Goal: Information Seeking & Learning: Check status

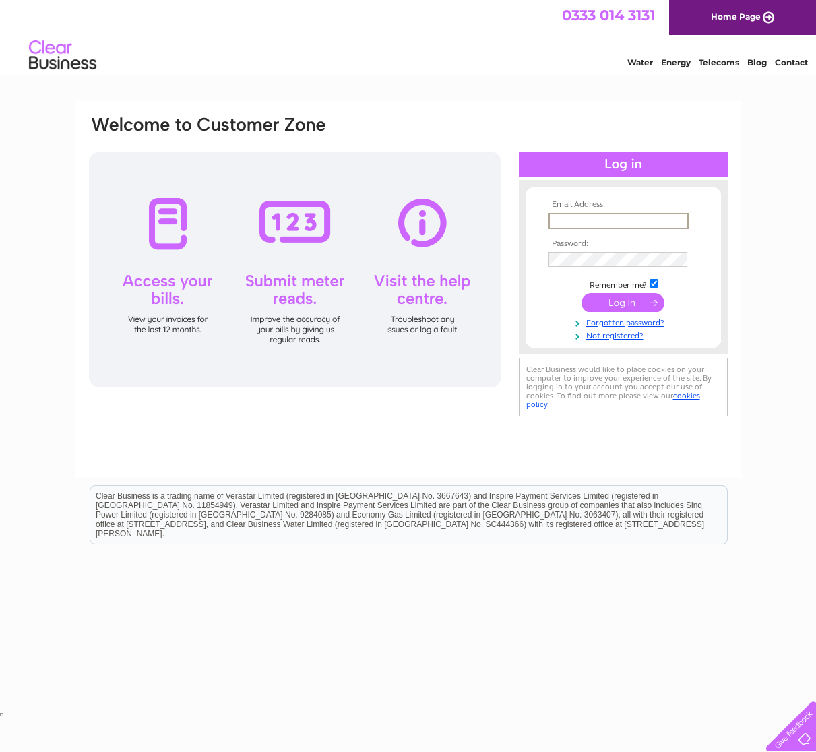
click at [562, 216] on input "text" at bounding box center [619, 221] width 140 height 16
type input "shona.buchanan@sse.com"
click at [582, 293] on input "submit" at bounding box center [623, 302] width 83 height 19
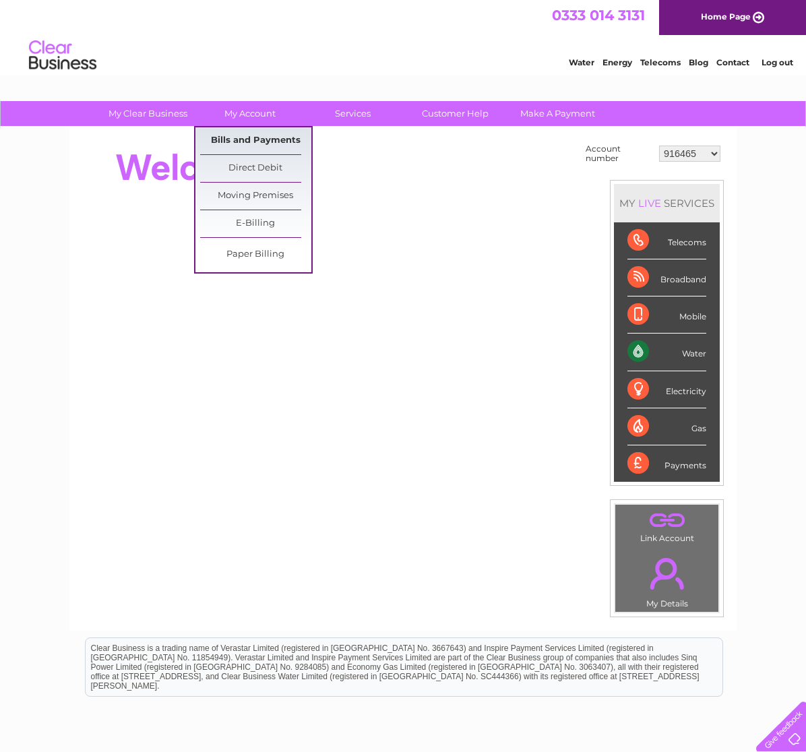
click at [258, 133] on link "Bills and Payments" at bounding box center [255, 140] width 111 height 27
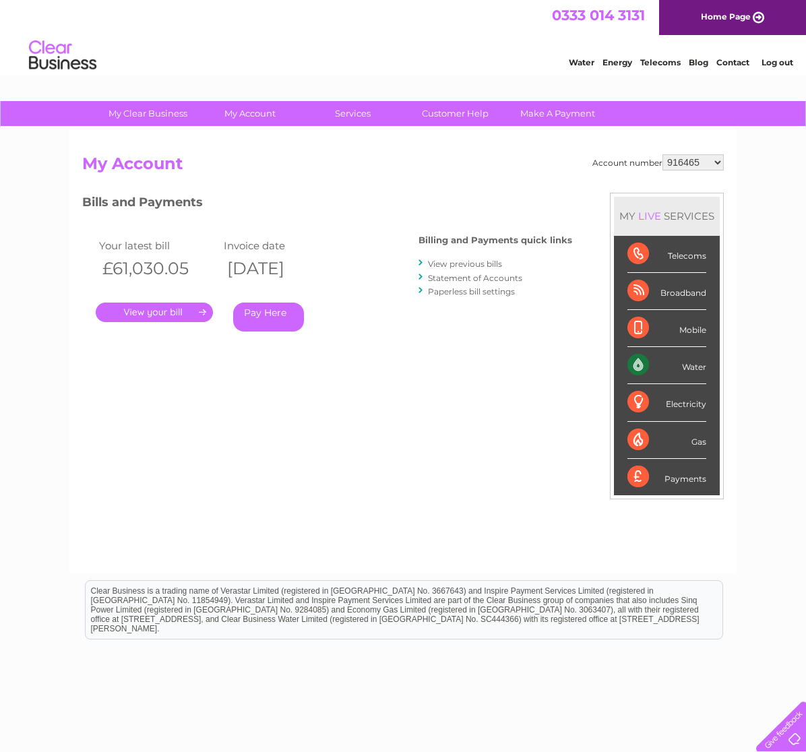
click at [720, 161] on select "916465 918797 918798 918800 918809 923099 923100 923101 938608 995922 995925 99…" at bounding box center [692, 162] width 61 height 16
select select "918797"
click at [662, 154] on select "916465 918797 918798 918800 918809 923099 923100 923101 938608 995922 995925 99…" at bounding box center [692, 162] width 61 height 16
click at [159, 312] on link "." at bounding box center [154, 313] width 117 height 20
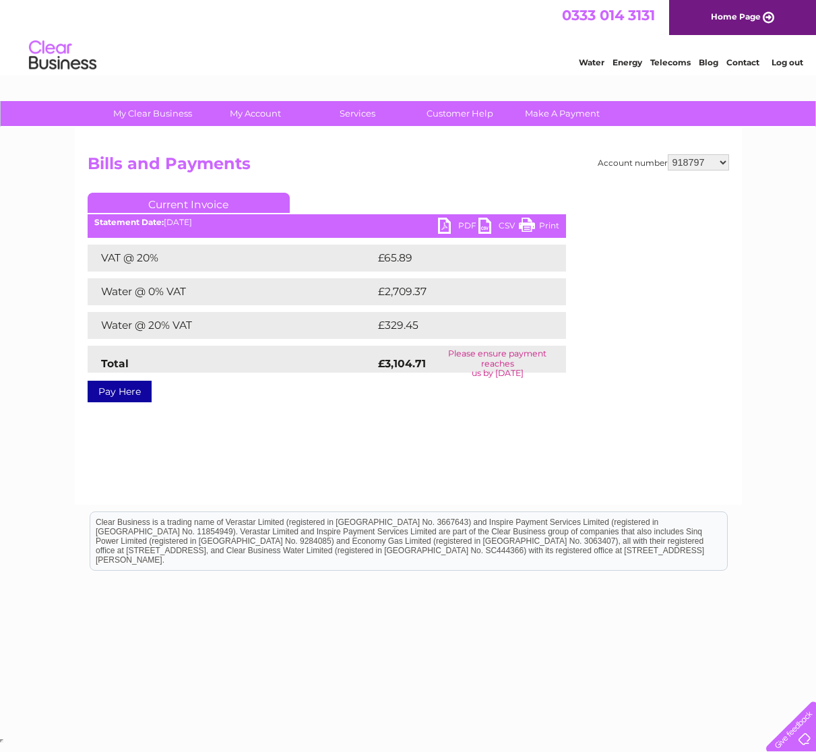
click at [464, 228] on link "PDF" at bounding box center [458, 228] width 40 height 20
click at [721, 162] on select "916465 918797 918798 918800 918809 923099 923100 923101 938608 995922 995925 99…" at bounding box center [698, 162] width 61 height 16
select select "938608"
click at [668, 154] on select "916465 918797 918798 918800 918809 923099 923100 923101 938608 995922 995925 99…" at bounding box center [698, 162] width 61 height 16
click at [460, 231] on link "PDF" at bounding box center [458, 228] width 40 height 20
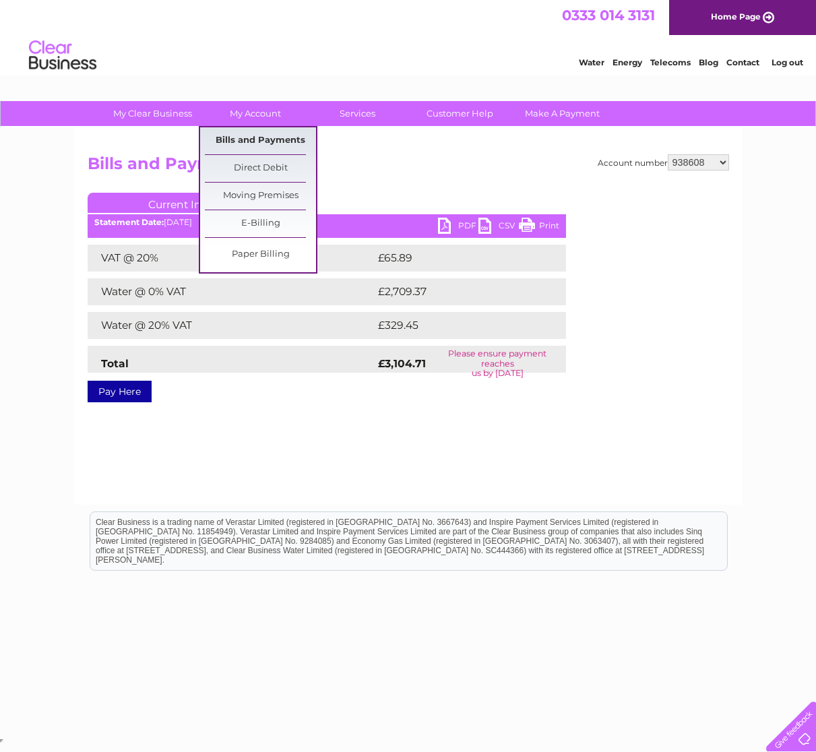
click at [270, 137] on link "Bills and Payments" at bounding box center [260, 140] width 111 height 27
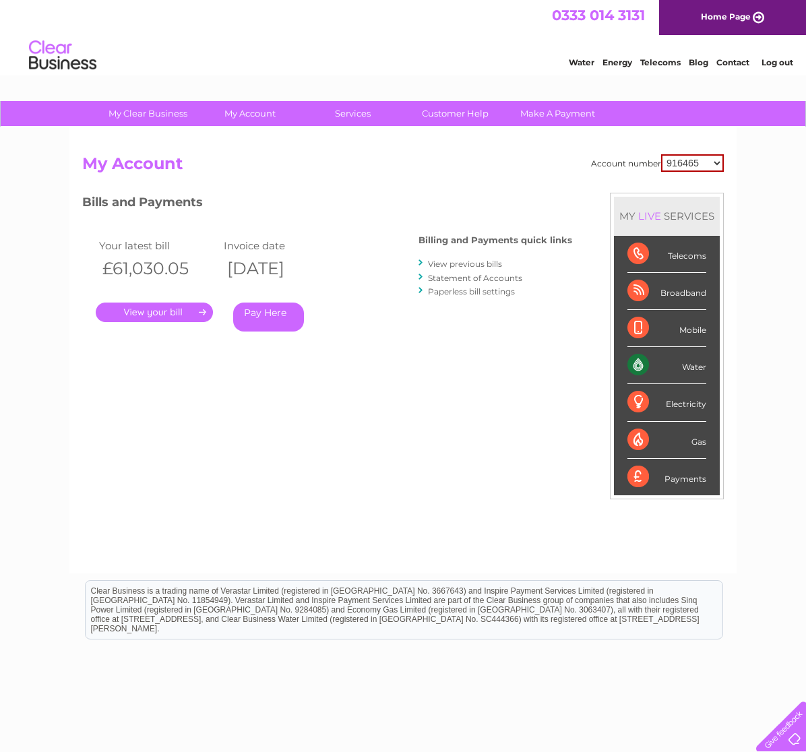
click at [717, 162] on select "916465 918797 918798 918800 918809 923099 923100 923101 938608 995922 995925 99…" at bounding box center [692, 163] width 63 height 18
select select "938608"
click at [661, 154] on select "916465 918797 918798 918800 918809 923099 923100 923101 938608 995922 995925 99…" at bounding box center [692, 163] width 63 height 18
click at [157, 311] on link "." at bounding box center [154, 313] width 117 height 20
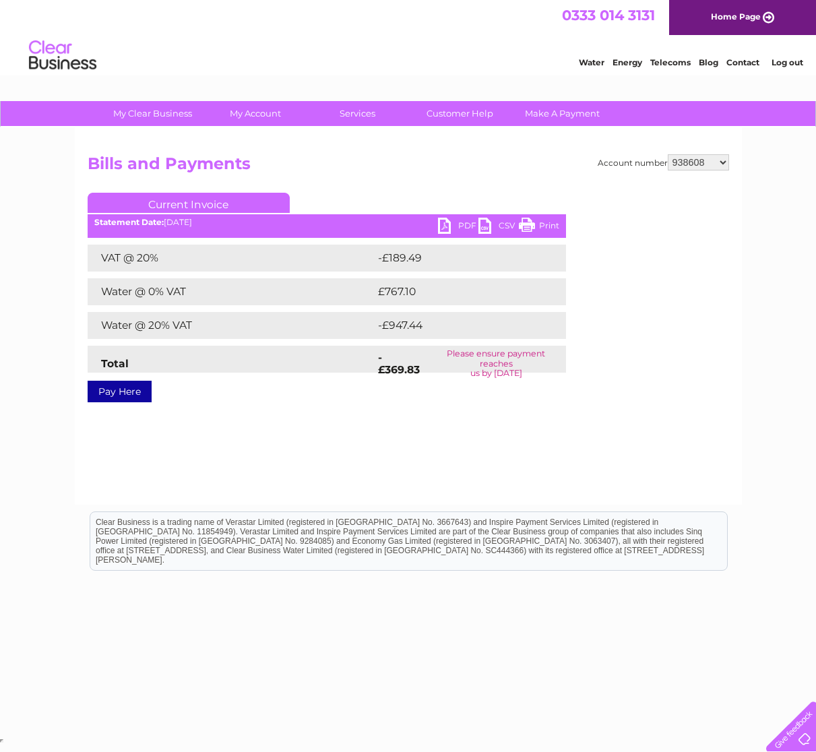
click at [459, 223] on link "PDF" at bounding box center [458, 228] width 40 height 20
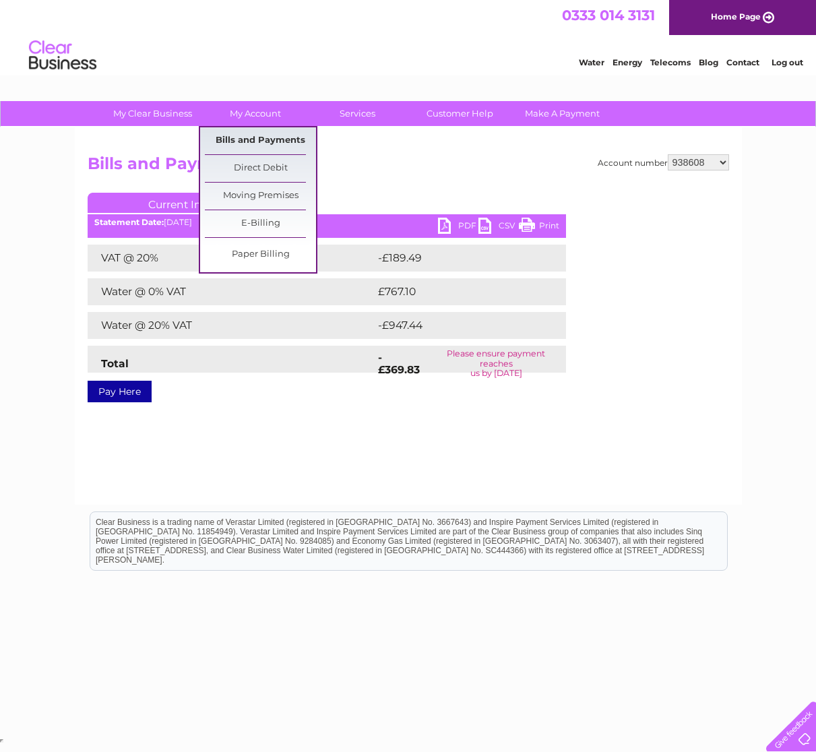
click at [261, 138] on link "Bills and Payments" at bounding box center [260, 140] width 111 height 27
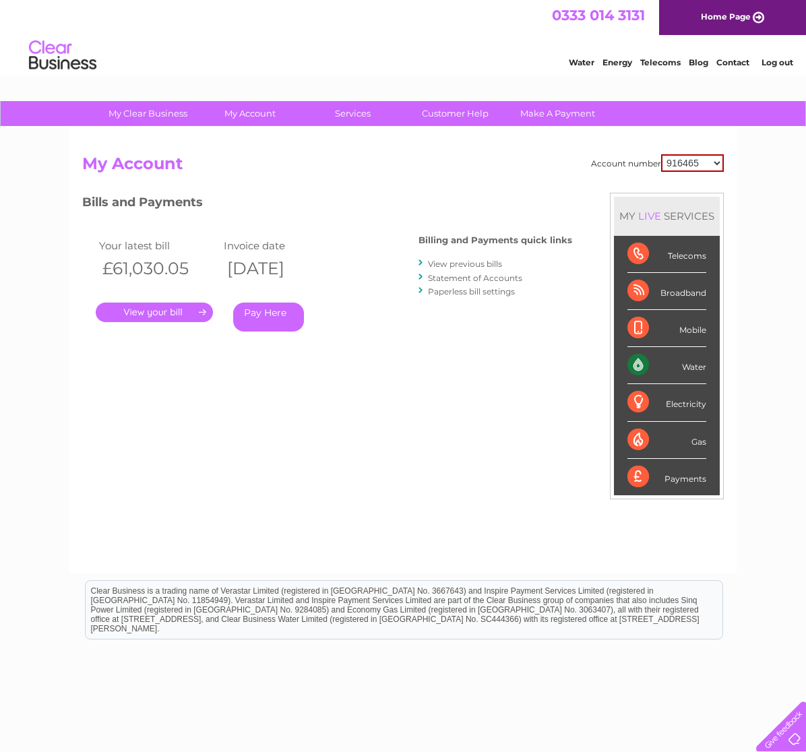
click at [721, 165] on select "916465 918797 918798 918800 918809 923099 923100 923101 938608 995922 995925 99…" at bounding box center [692, 163] width 63 height 18
select select "918797"
click at [661, 154] on select "916465 918797 918798 918800 918809 923099 923100 923101 938608 995922 995925 99…" at bounding box center [692, 163] width 63 height 18
click at [444, 276] on link "Statement of Accounts" at bounding box center [475, 278] width 94 height 10
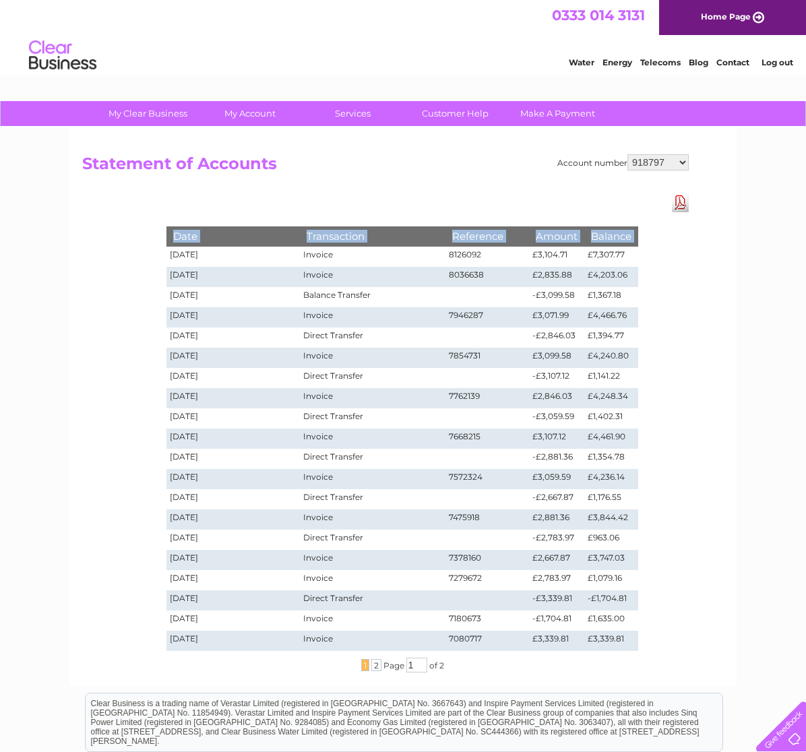
drag, startPoint x: 170, startPoint y: 252, endPoint x: 640, endPoint y: 644, distance: 611.5
click at [640, 644] on div "Date Transaction Reference Amount Balance 02/10/2025 Invoice 8126092 £3,104.71 …" at bounding box center [402, 432] width 539 height 479
copy table "Date Transaction Reference Amount Balance"
click at [683, 162] on select "916465 918797 918798 918800 918809 923099 923100 923101 938608 995922 995925 99…" at bounding box center [657, 162] width 61 height 16
select select "938608"
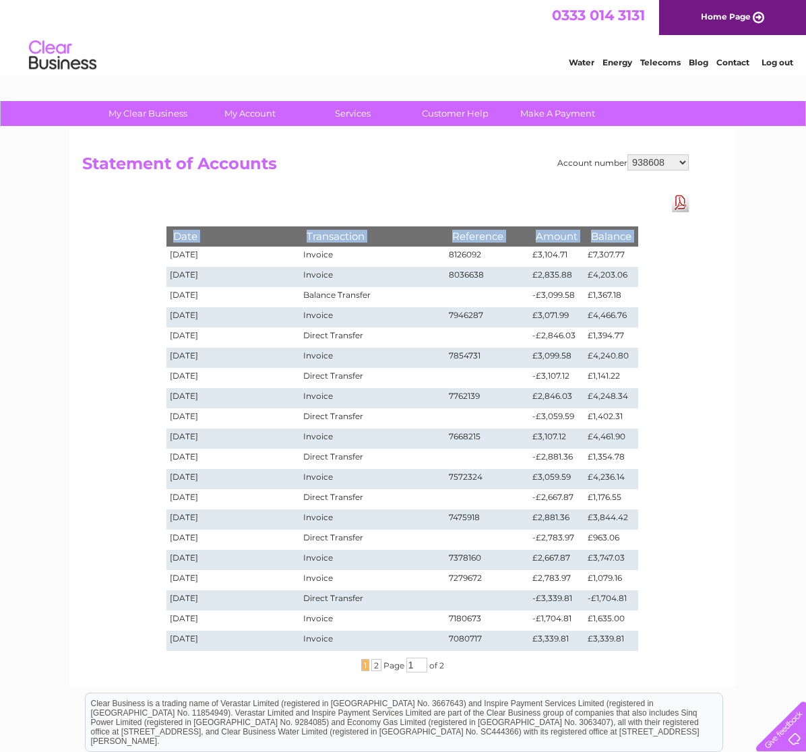
click at [627, 154] on select "916465 918797 918798 918800 918809 923099 923100 923101 938608 995922 995925 99…" at bounding box center [657, 162] width 61 height 16
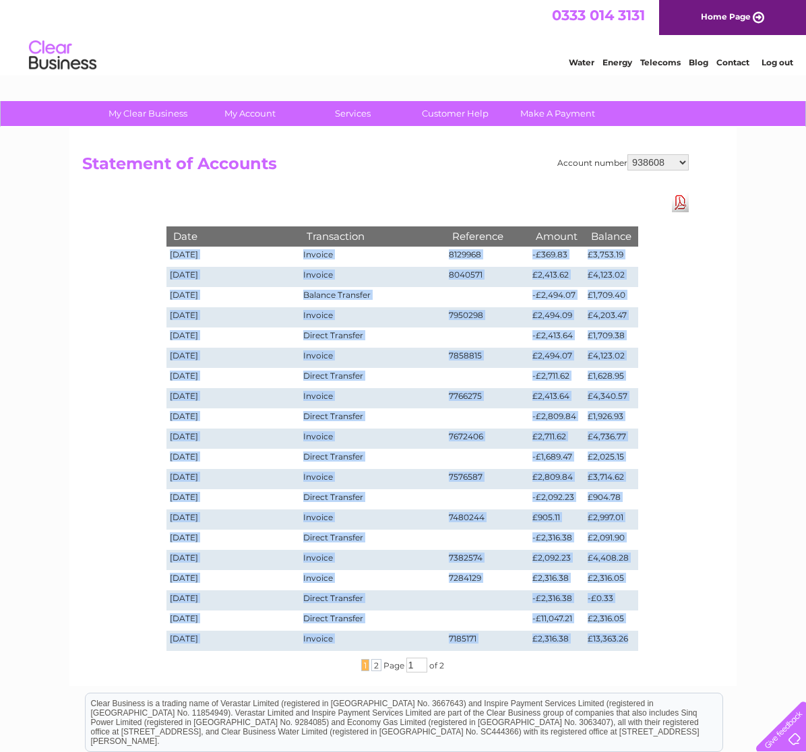
drag, startPoint x: 170, startPoint y: 254, endPoint x: 634, endPoint y: 642, distance: 605.2
click at [634, 642] on tbody "Date Transaction Reference Amount Balance 02/10/2025 Invoice 8129968 -£369.83 £…" at bounding box center [402, 438] width 472 height 424
copy tbody "20/09/8785 Loremip 3950327 -£379.73 £1,870.58 24/56/0046 Dolorsi 8275975 £7,340…"
click at [679, 166] on select "916465 918797 918798 918800 918809 923099 923100 923101 938608 995922 995925 99…" at bounding box center [657, 162] width 61 height 16
select select "923100"
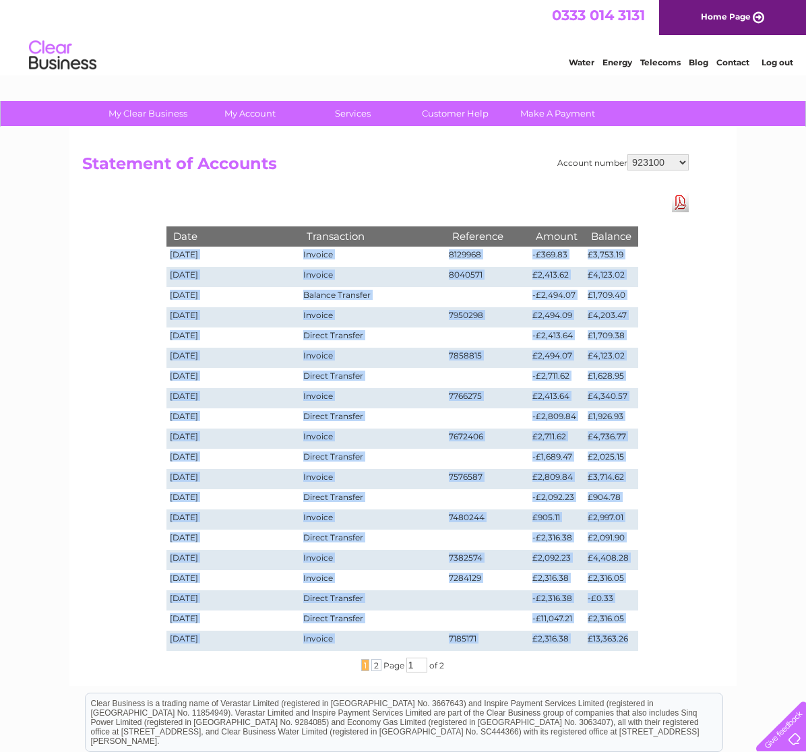
click at [627, 154] on select "916465 918797 918798 918800 918809 923099 923100 923101 938608 995922 995925 99…" at bounding box center [657, 162] width 61 height 16
drag, startPoint x: 171, startPoint y: 253, endPoint x: 628, endPoint y: 642, distance: 599.6
click at [628, 642] on tbody "Date Transaction Reference Amount Balance [DATE] Invoice 8126988 £5,462.43 £16,…" at bounding box center [402, 438] width 472 height 424
copy tbody "13/16/8038 Loremip 5998641 £9,632.97 £47,616.38 74/16/0822 Dolorsi 0390022 £0,5…"
click at [681, 160] on select "916465 918797 918798 918800 918809 923099 923100 923101 938608 995922 995925 99…" at bounding box center [657, 162] width 61 height 16
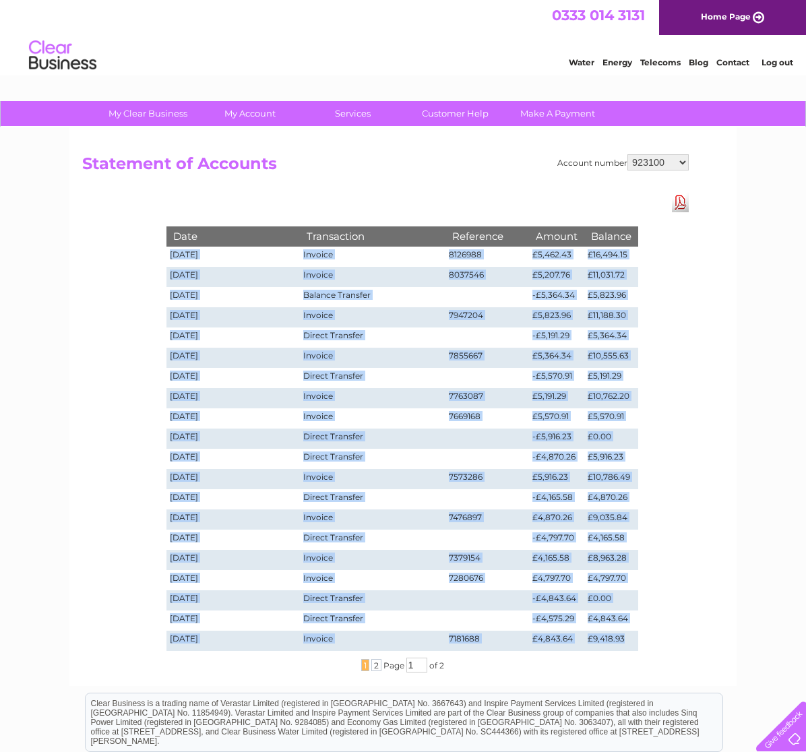
select select "1121527"
click at [627, 154] on select "916465 918797 918798 918800 918809 923099 923100 923101 938608 995922 995925 99…" at bounding box center [657, 162] width 61 height 16
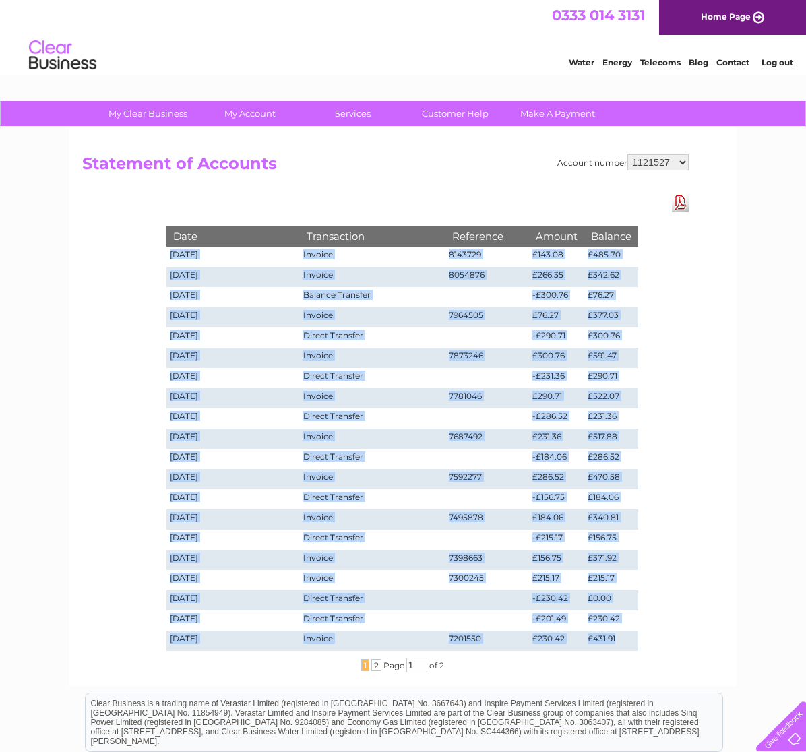
drag, startPoint x: 171, startPoint y: 255, endPoint x: 634, endPoint y: 632, distance: 596.9
click at [634, 632] on tbody "Date Transaction Reference Amount Balance [DATE] Invoice 8143729 £143.08 £485.7…" at bounding box center [402, 438] width 472 height 424
copy tbody "95/59/4104 Loremip 5602029 £213.23 £498.16 57/70/5401 Dolorsi 4210751 £897.96 £…"
click at [683, 159] on select "916465 918797 918798 918800 918809 923099 923100 923101 938608 995922 995925 99…" at bounding box center [657, 162] width 61 height 16
select select "923100"
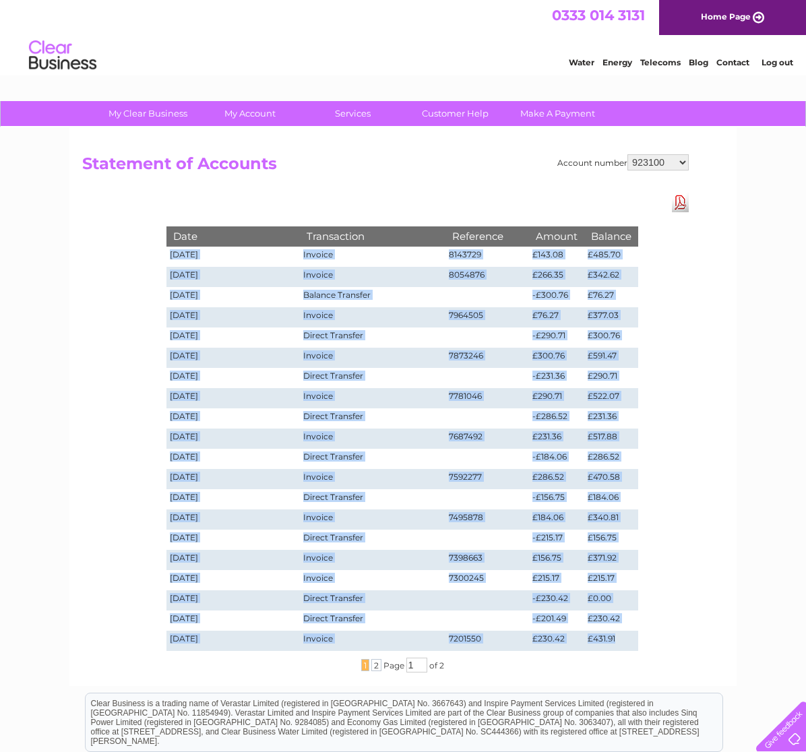
click at [627, 154] on select "916465 918797 918798 918800 918809 923099 923100 923101 938608 995922 995925 99…" at bounding box center [657, 162] width 61 height 16
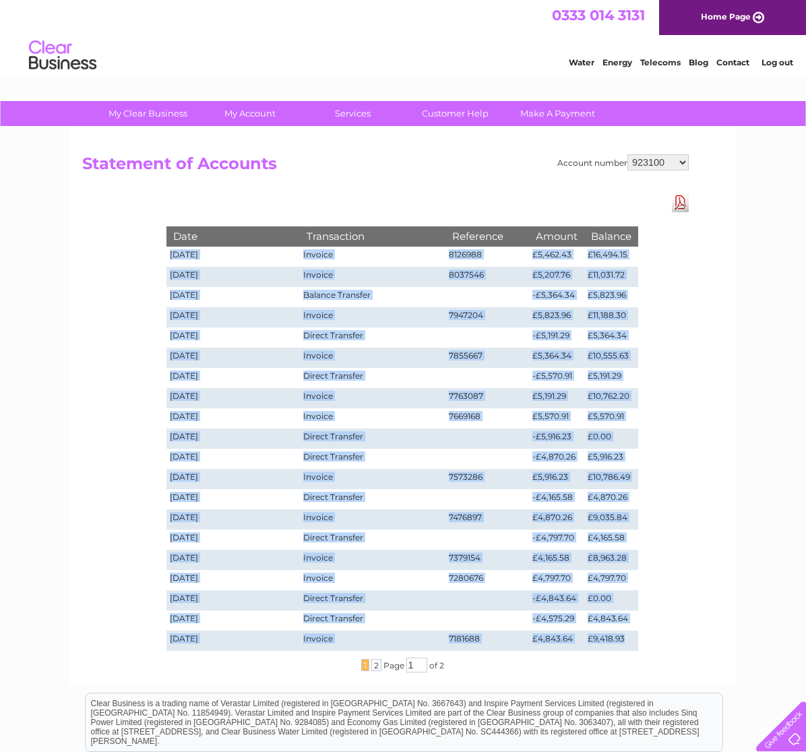
drag, startPoint x: 170, startPoint y: 253, endPoint x: 631, endPoint y: 635, distance: 598.8
click at [631, 635] on tbody "Date Transaction Reference Amount Balance [DATE] Invoice 8126988 £5,462.43 £16,…" at bounding box center [402, 438] width 472 height 424
copy tbody "76/14/3726 Loremip 3929314 £4,220.33 £98,383.05 31/45/7712 Dolorsi 3841046 £2,6…"
click at [217, 261] on td "[DATE]" at bounding box center [232, 257] width 133 height 20
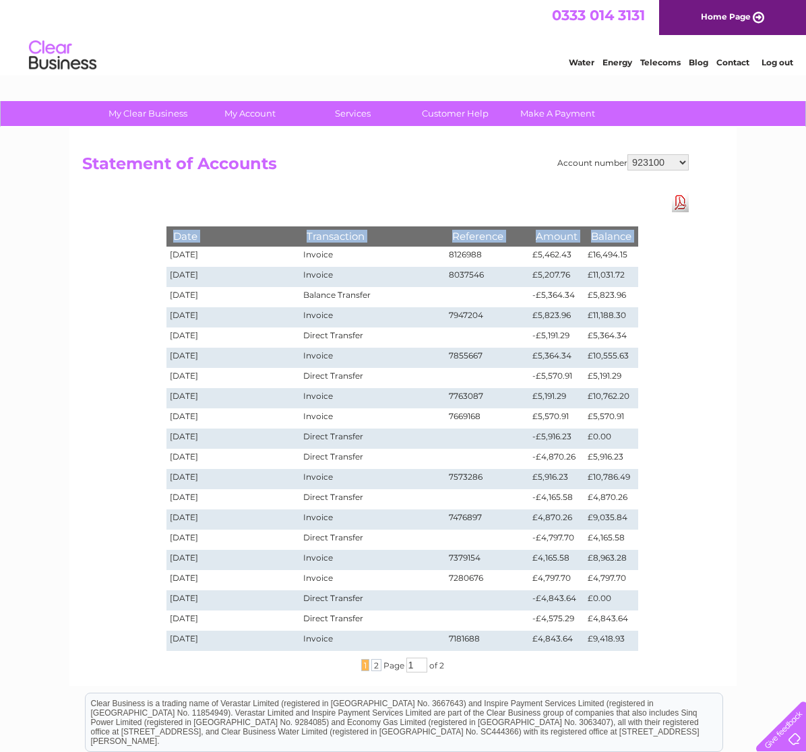
drag, startPoint x: 170, startPoint y: 253, endPoint x: 643, endPoint y: 608, distance: 591.2
click at [643, 608] on div "Date Transaction Reference Amount Balance 02/10/2025 Invoice 8126988 £5,462.43 …" at bounding box center [402, 432] width 539 height 479
copy table "Date Transaction Reference Amount Balance"
click at [173, 253] on td "[DATE]" at bounding box center [232, 257] width 133 height 20
click at [684, 164] on select "916465 918797 918798 918800 918809 923099 923100 923101 938608 995922 995925 99…" at bounding box center [657, 162] width 61 height 16
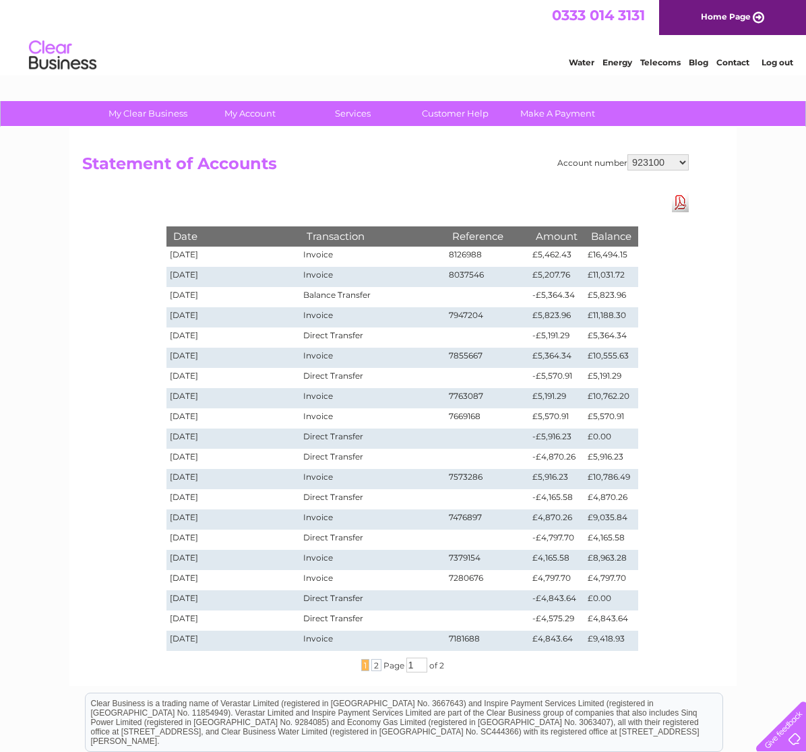
click at [683, 162] on select "916465 918797 918798 918800 918809 923099 923100 923101 938608 995922 995925 99…" at bounding box center [657, 162] width 61 height 16
select select "938608"
click at [627, 154] on select "916465 918797 918798 918800 918809 923099 923100 923101 938608 995922 995925 99…" at bounding box center [657, 162] width 61 height 16
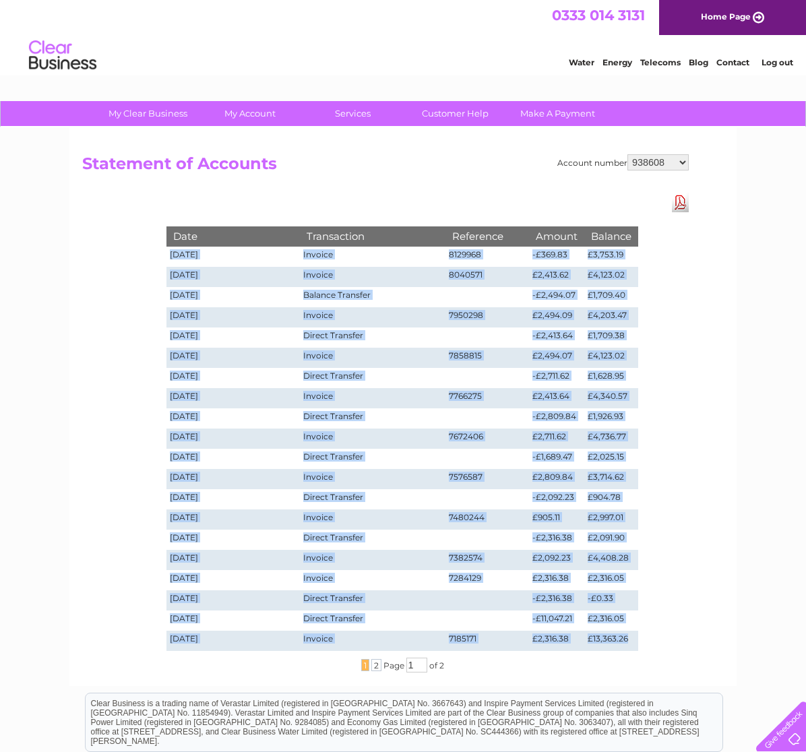
drag, startPoint x: 170, startPoint y: 253, endPoint x: 636, endPoint y: 638, distance: 603.7
click at [636, 638] on tbody "Date Transaction Reference Amount Balance [DATE] Invoice 8129968 -£369.83 £3,75…" at bounding box center [402, 438] width 472 height 424
copy tbody "20/09/8785 Loremip 3950327 -£379.73 £1,870.58 24/56/0046 Dolorsi 8275975 £7,340…"
click at [682, 164] on select "916465 918797 918798 918800 918809 923099 923100 923101 938608 995922 995925 99…" at bounding box center [657, 162] width 61 height 16
select select "918797"
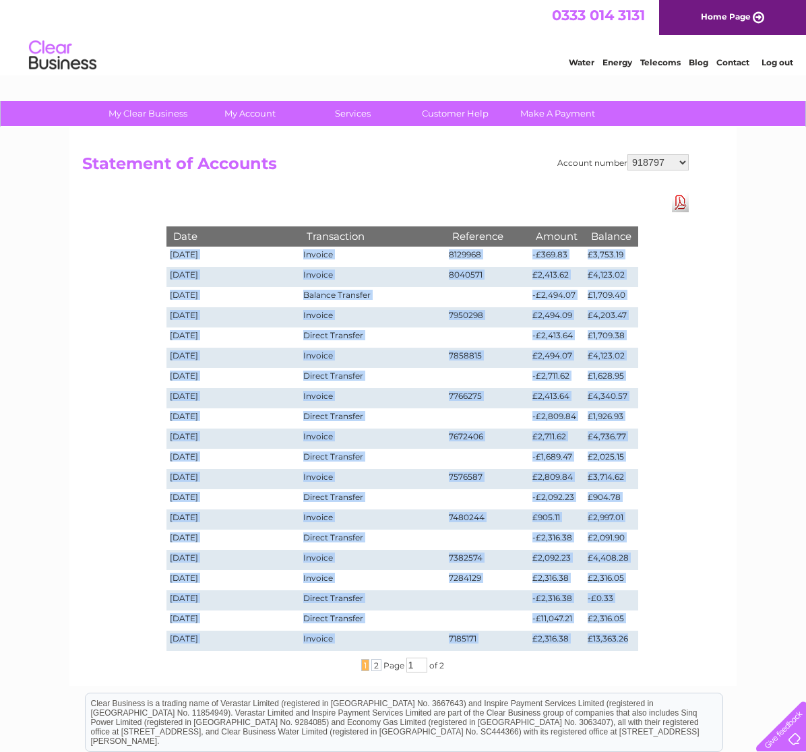
click at [627, 154] on select "916465 918797 918798 918800 918809 923099 923100 923101 938608 995922 995925 99…" at bounding box center [657, 162] width 61 height 16
drag, startPoint x: 172, startPoint y: 253, endPoint x: 627, endPoint y: 641, distance: 598.0
click at [627, 641] on tbody "Date Transaction Reference Amount Balance [DATE] Invoice 8126092 £3,104.71 £7,3…" at bounding box center [402, 438] width 472 height 424
copy tbody "09/38/7509 Loremip 5231199 £7,078.75 £9,227.39 42/53/6021 Dolorsi 7060890 £1,16…"
click at [677, 164] on select "916465 918797 918798 918800 918809 923099 923100 923101 938608 995922 995925 99…" at bounding box center [657, 162] width 61 height 16
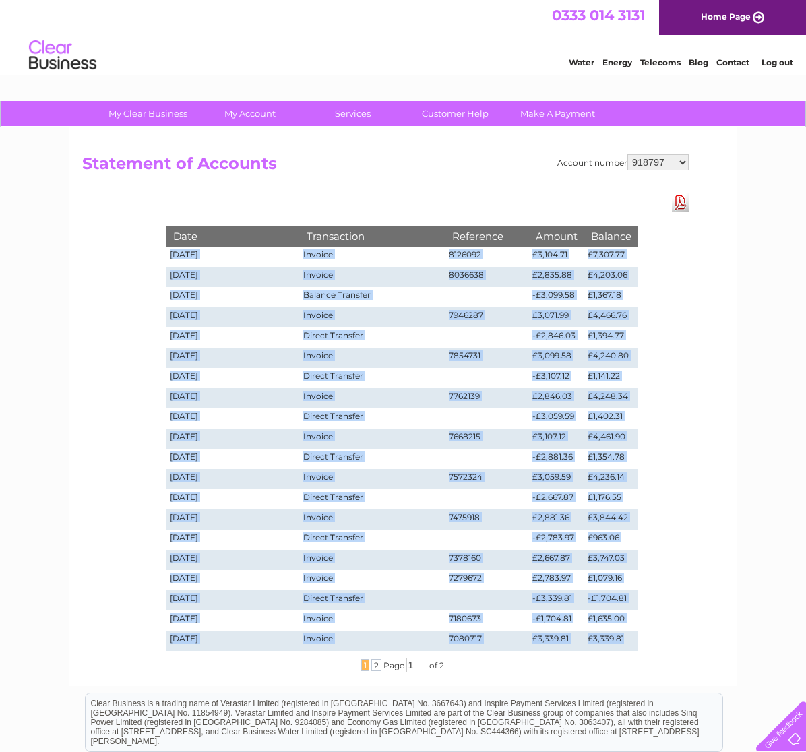
select select "1129816"
click at [627, 154] on select "916465 918797 918798 918800 918809 923099 923100 923101 938608 995922 995925 99…" at bounding box center [657, 162] width 61 height 16
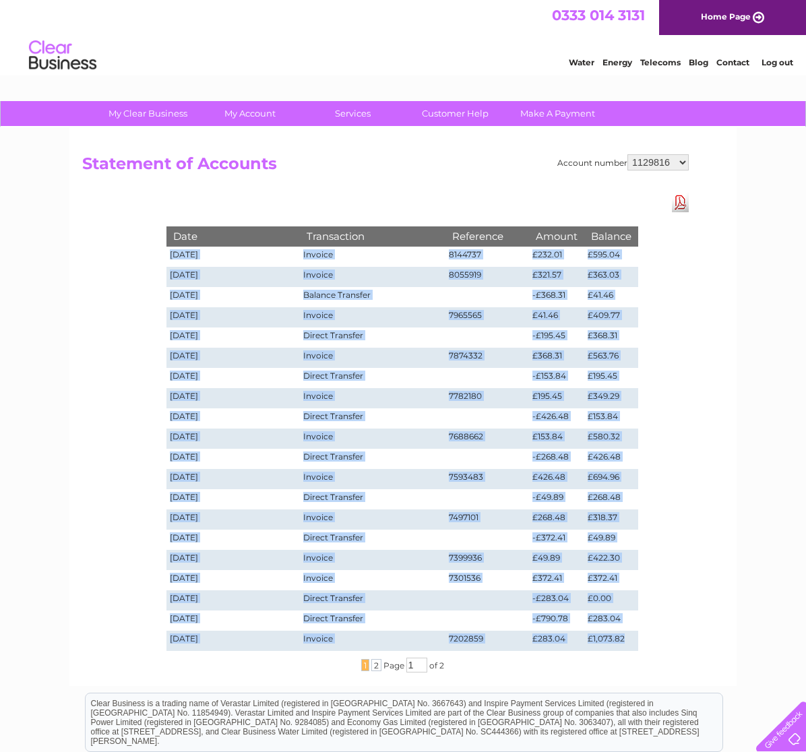
drag, startPoint x: 171, startPoint y: 251, endPoint x: 629, endPoint y: 644, distance: 603.1
click at [629, 644] on tbody "Date Transaction Reference Amount Balance 02/10/2025 Invoice 8144737 £232.01 £5…" at bounding box center [402, 438] width 472 height 424
copy tbody "02/10/2025 Invoice 8144737 £232.01 £595.04 02/09/2025 Invoice 8055919 £321.57 £…"
click at [685, 158] on select "916465 918797 918798 918800 918809 923099 923100 923101 938608 995922 995925 99…" at bounding box center [657, 162] width 61 height 16
select select "1129818"
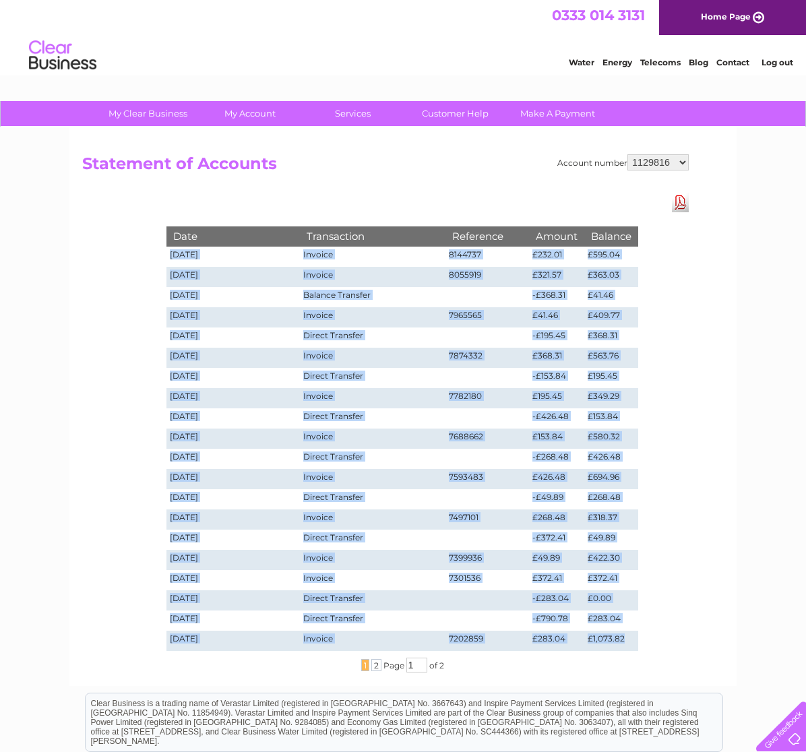
click at [627, 154] on select "916465 918797 918798 918800 918809 923099 923100 923101 938608 995922 995925 99…" at bounding box center [657, 162] width 61 height 16
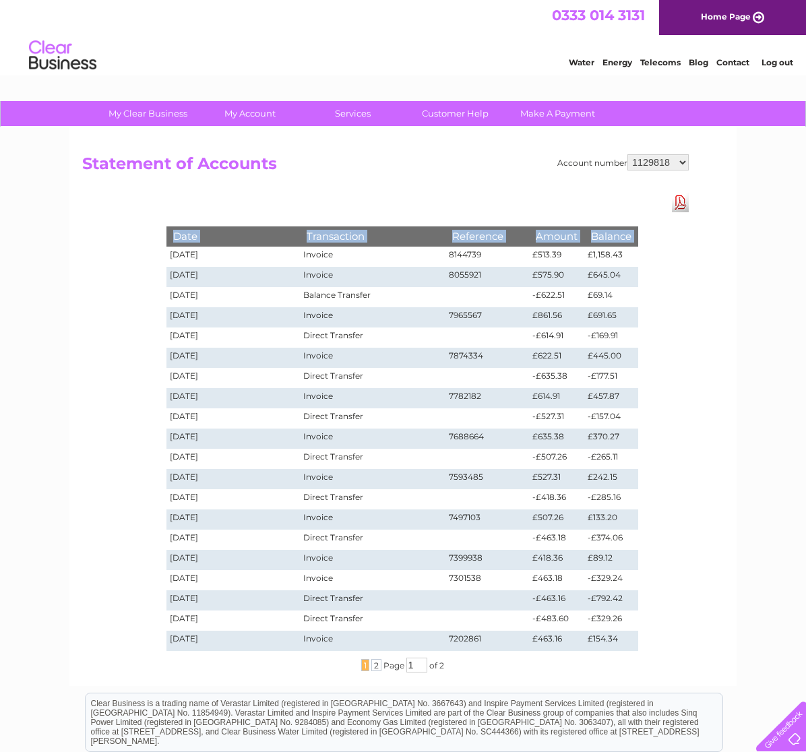
drag, startPoint x: 171, startPoint y: 255, endPoint x: 642, endPoint y: 629, distance: 601.0
click at [642, 629] on div "Date Transaction Reference Amount Balance 02/10/2025 Invoice 8144739 £513.39 £1…" at bounding box center [402, 432] width 539 height 479
copy table "Date Transaction Reference Amount Balance"
click at [681, 164] on select "916465 918797 918798 918800 918809 923099 923100 923101 938608 995922 995925 99…" at bounding box center [657, 162] width 61 height 16
select select "1129819"
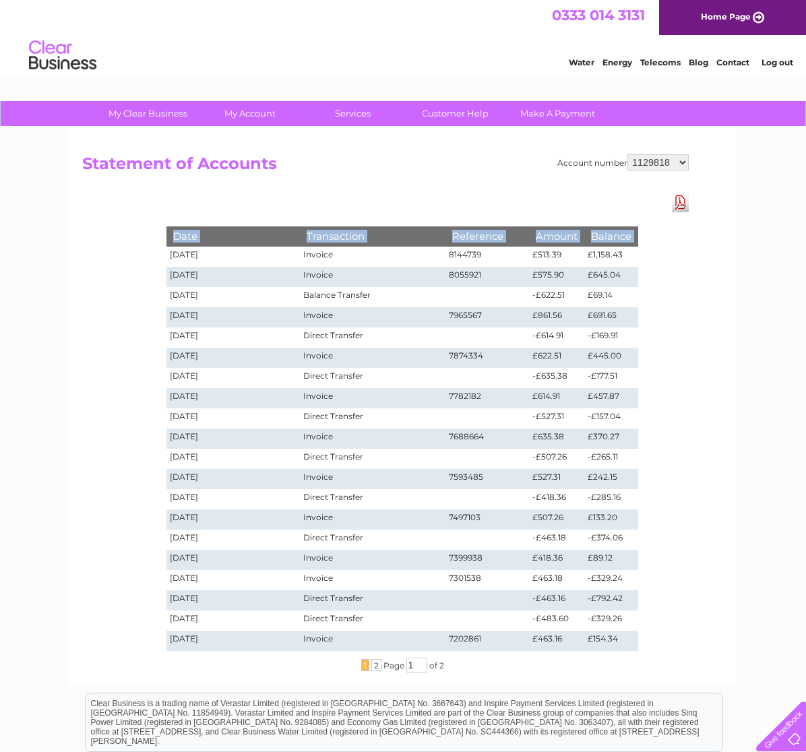
click at [627, 154] on select "916465 918797 918798 918800 918809 923099 923100 923101 938608 995922 995925 99…" at bounding box center [657, 162] width 61 height 16
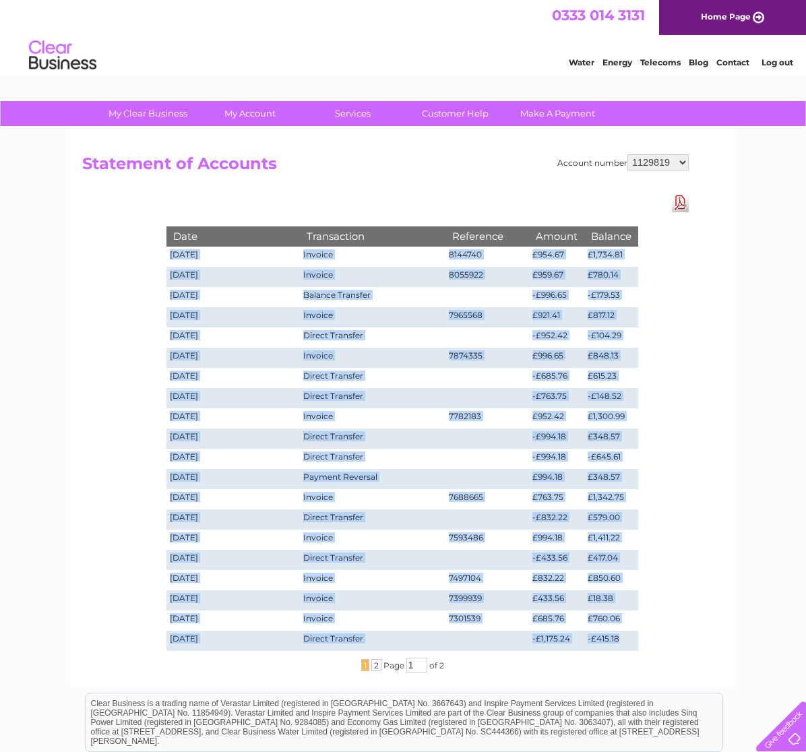
drag, startPoint x: 171, startPoint y: 255, endPoint x: 624, endPoint y: 636, distance: 592.2
click at [624, 636] on tbody "Date Transaction Reference Amount Balance [DATE] Invoice 8144740 £954.67 £1,734…" at bounding box center [402, 438] width 472 height 424
copy tbody "06/81/7913 Loremip 5838417 £614.64 £2,449.68 53/06/6016 Dolorsi 3765101 £047.98…"
click at [680, 158] on select "916465 918797 918798 918800 918809 923099 923100 923101 938608 995922 995925 99…" at bounding box center [657, 162] width 61 height 16
select select "1129824"
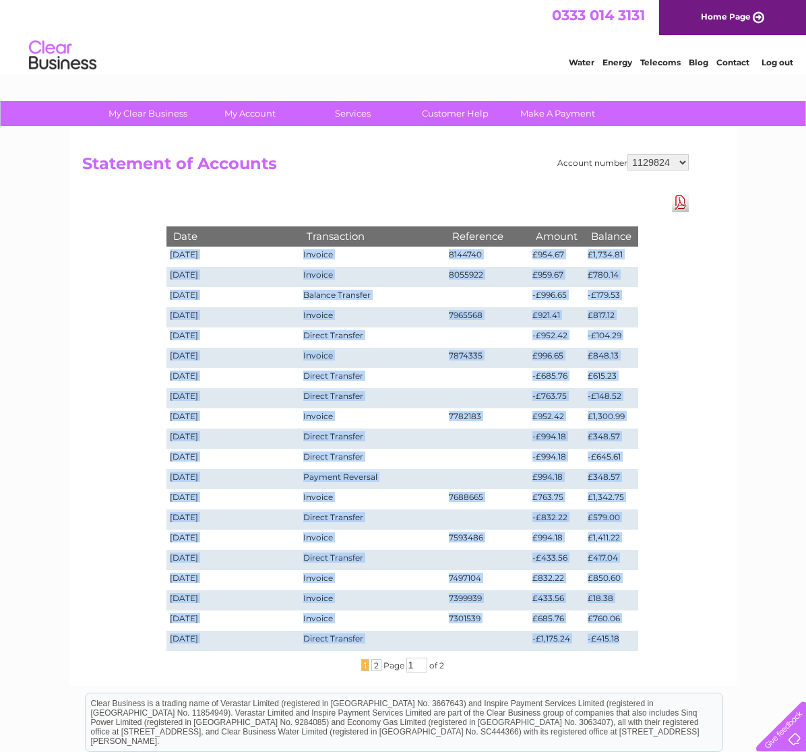
click at [627, 154] on select "916465 918797 918798 918800 918809 923099 923100 923101 938608 995922 995925 99…" at bounding box center [657, 162] width 61 height 16
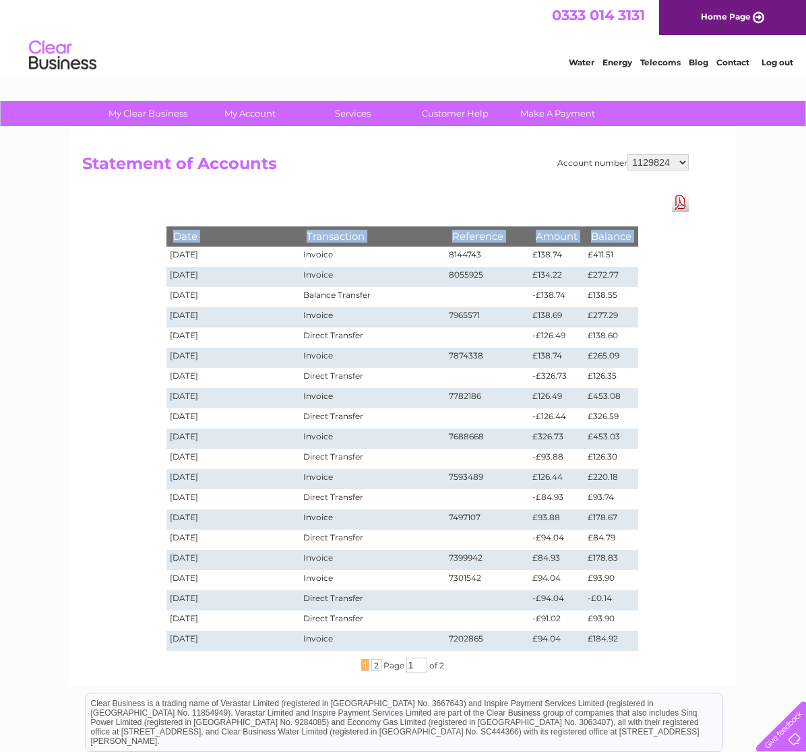
drag, startPoint x: 170, startPoint y: 252, endPoint x: 647, endPoint y: 620, distance: 602.6
click at [647, 620] on div "Date Transaction Reference Amount Balance 02/10/2025 Invoice 8144743 £138.74 £4…" at bounding box center [402, 432] width 539 height 479
copy table "Date Transaction Reference Amount Balance"
click at [683, 163] on select "916465 918797 918798 918800 918809 923099 923100 923101 938608 995922 995925 99…" at bounding box center [657, 162] width 61 height 16
select select "1129828"
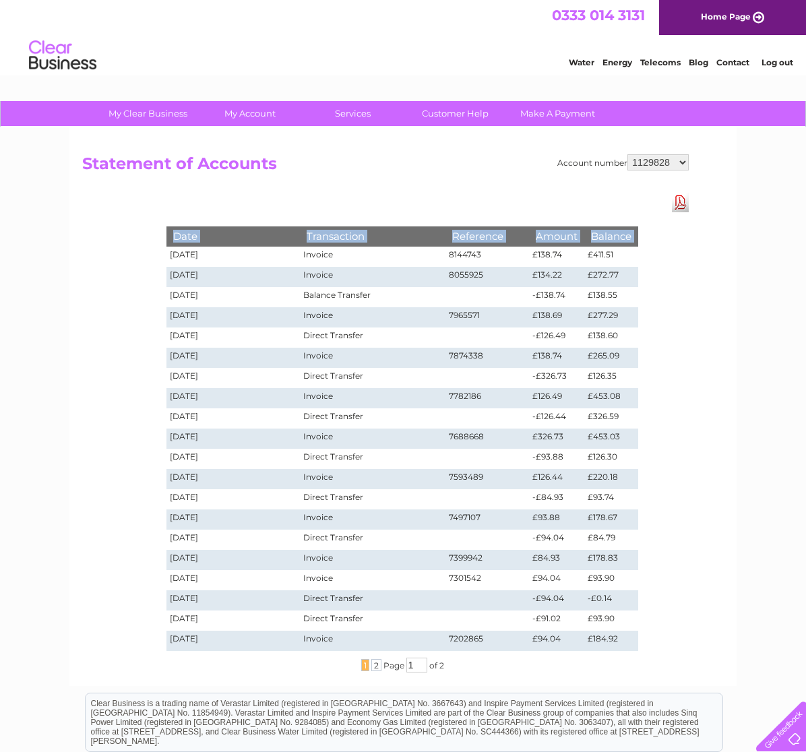
click at [627, 154] on select "916465 918797 918798 918800 918809 923099 923100 923101 938608 995922 995925 99…" at bounding box center [657, 162] width 61 height 16
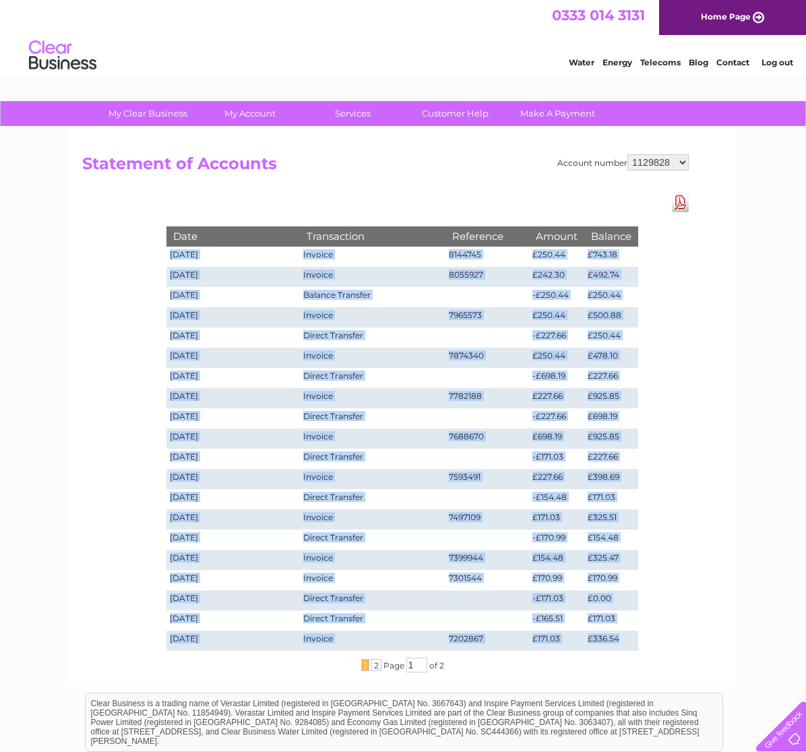
drag, startPoint x: 170, startPoint y: 253, endPoint x: 620, endPoint y: 638, distance: 592.2
click at [620, 638] on tbody "Date Transaction Reference Amount Balance 02/10/2025 Invoice 8144745 £250.44 £7…" at bounding box center [402, 438] width 472 height 424
copy tbody "02/10/2025 Invoice 8144745 £250.44 £743.18 02/09/2025 Invoice 8055927 £242.30 £…"
click at [683, 162] on select "916465 918797 918798 918800 918809 923099 923100 923101 938608 995922 995925 99…" at bounding box center [657, 162] width 61 height 16
select select "1129831"
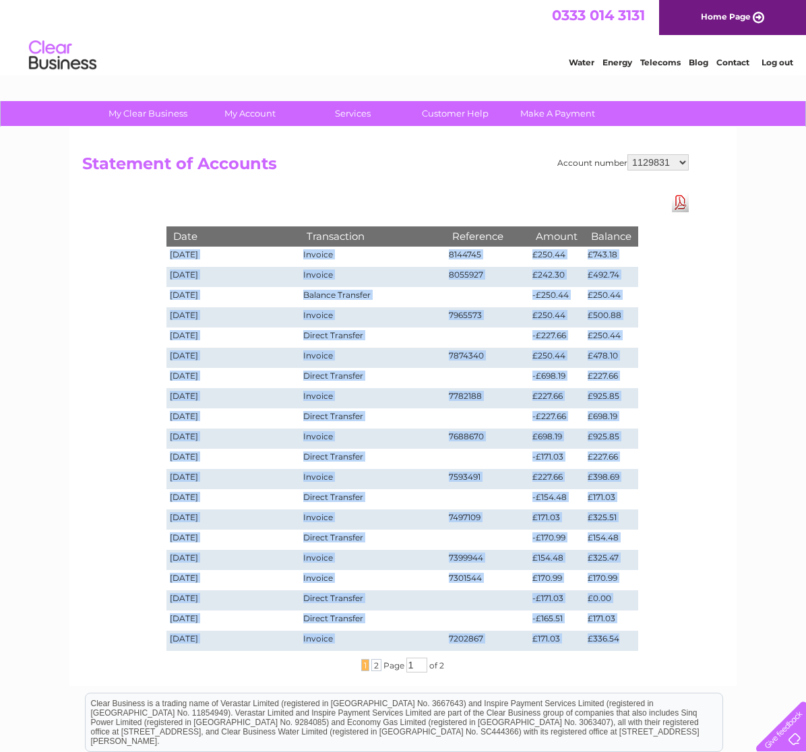
click at [627, 154] on select "916465 918797 918798 918800 918809 923099 923100 923101 938608 995922 995925 99…" at bounding box center [657, 162] width 61 height 16
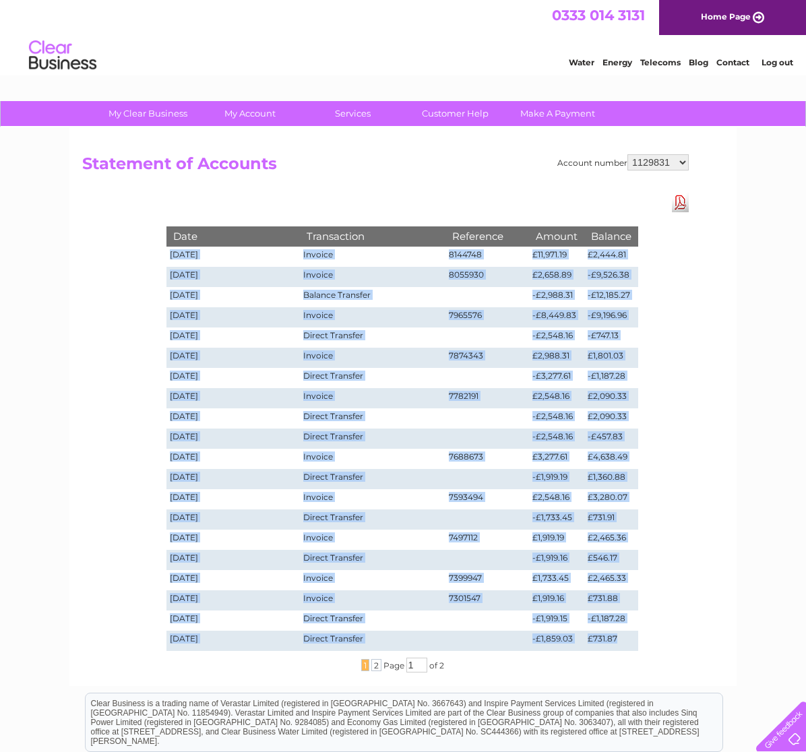
drag, startPoint x: 170, startPoint y: 254, endPoint x: 620, endPoint y: 637, distance: 590.9
click at [620, 637] on tbody "Date Transaction Reference Amount Balance 02/10/2025 Invoice 8144748 £11,971.19…" at bounding box center [402, 438] width 472 height 424
copy tbody "02/10/2025 Invoice 8144748 £11,971.19 £2,444.81 02/09/2025 Invoice 8055930 £2,6…"
click at [682, 161] on select "916465 918797 918798 918800 918809 923099 923100 923101 938608 995922 995925 99…" at bounding box center [657, 162] width 61 height 16
select select "1129842"
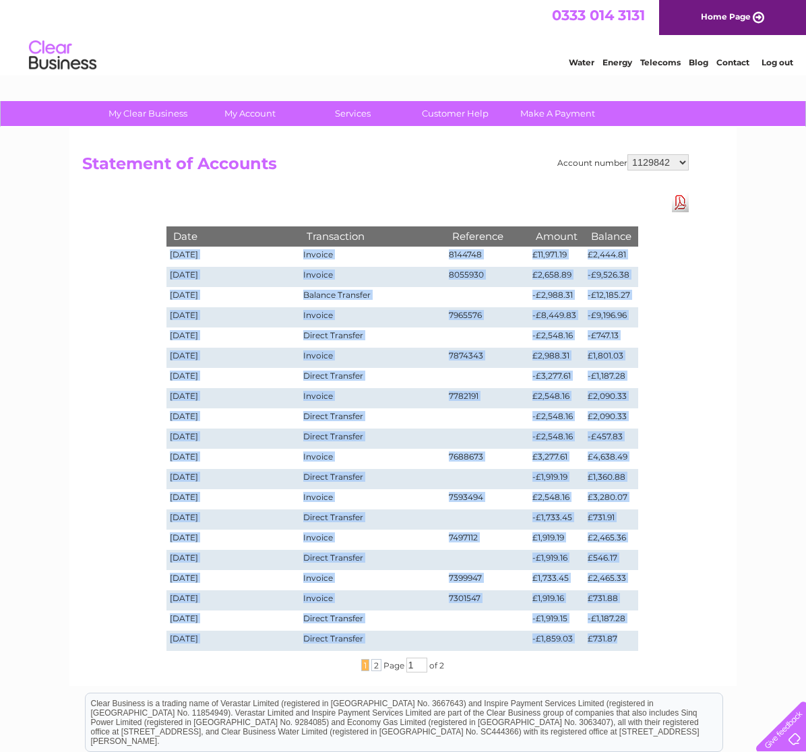
click at [627, 154] on select "916465 918797 918798 918800 918809 923099 923100 923101 938608 995922 995925 99…" at bounding box center [657, 162] width 61 height 16
drag, startPoint x: 169, startPoint y: 257, endPoint x: 626, endPoint y: 644, distance: 598.7
click at [626, 644] on tbody "Date Transaction Reference Amount Balance [DATE] Invoice 8144750 £6,756.79 -£47…" at bounding box center [402, 438] width 472 height 424
copy tbody "86/46/7800 Loremip 4864652 £7,601.58 -£06,382.82 60/95/6250 Dolorsi 1507393 £1,…"
click at [684, 159] on select "916465 918797 918798 918800 918809 923099 923100 923101 938608 995922 995925 99…" at bounding box center [657, 162] width 61 height 16
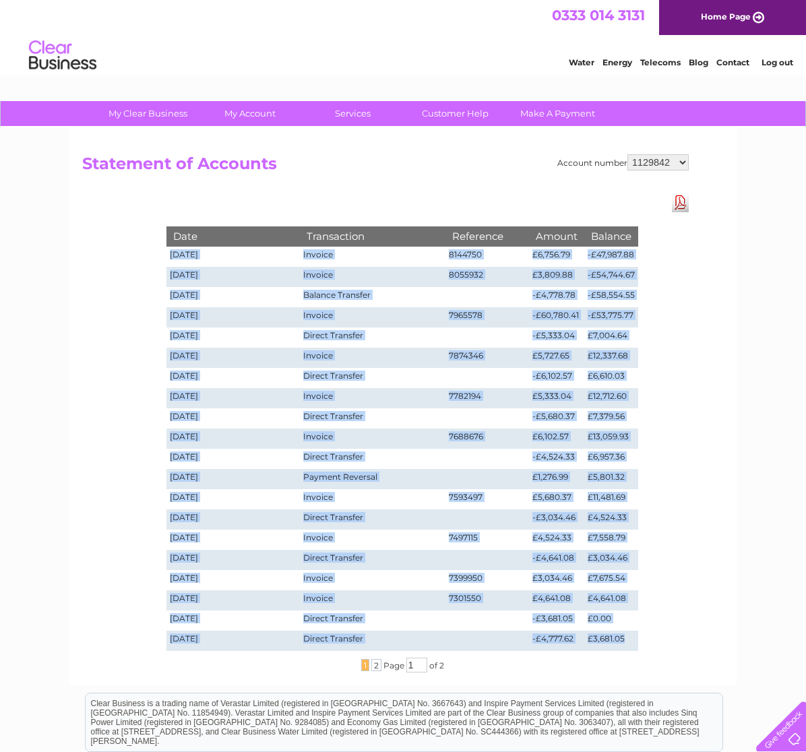
select select "1129844"
click at [627, 154] on select "916465 918797 918798 918800 918809 923099 923100 923101 938608 995922 995925 99…" at bounding box center [657, 162] width 61 height 16
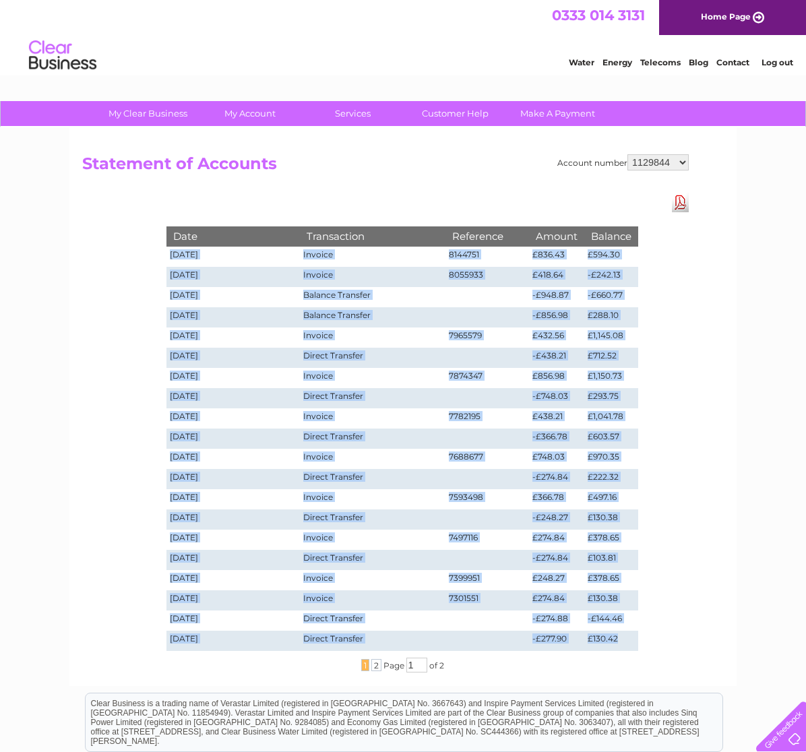
drag, startPoint x: 171, startPoint y: 251, endPoint x: 624, endPoint y: 644, distance: 599.6
click at [624, 644] on tbody "Date Transaction Reference Amount Balance 02/10/2025 Invoice 8144751 £836.43 £5…" at bounding box center [402, 438] width 472 height 424
copy tbody "02/10/2025 Invoice 8144751 £836.43 £594.30 02/09/2025 Invoice 8055933 £418.64 -…"
click at [681, 162] on select "916465 918797 918798 918800 918809 923099 923100 923101 938608 995922 995925 99…" at bounding box center [657, 162] width 61 height 16
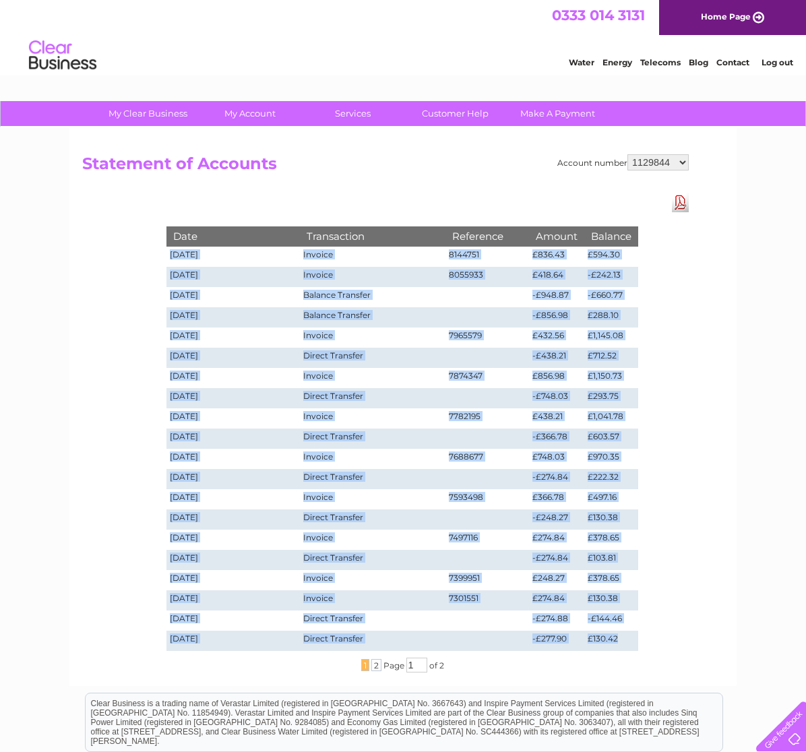
click at [683, 162] on select "916465 918797 918798 918800 918809 923099 923100 923101 938608 995922 995925 99…" at bounding box center [657, 162] width 61 height 16
select select "1129846"
click at [627, 154] on select "916465 918797 918798 918800 918809 923099 923100 923101 938608 995922 995925 99…" at bounding box center [657, 162] width 61 height 16
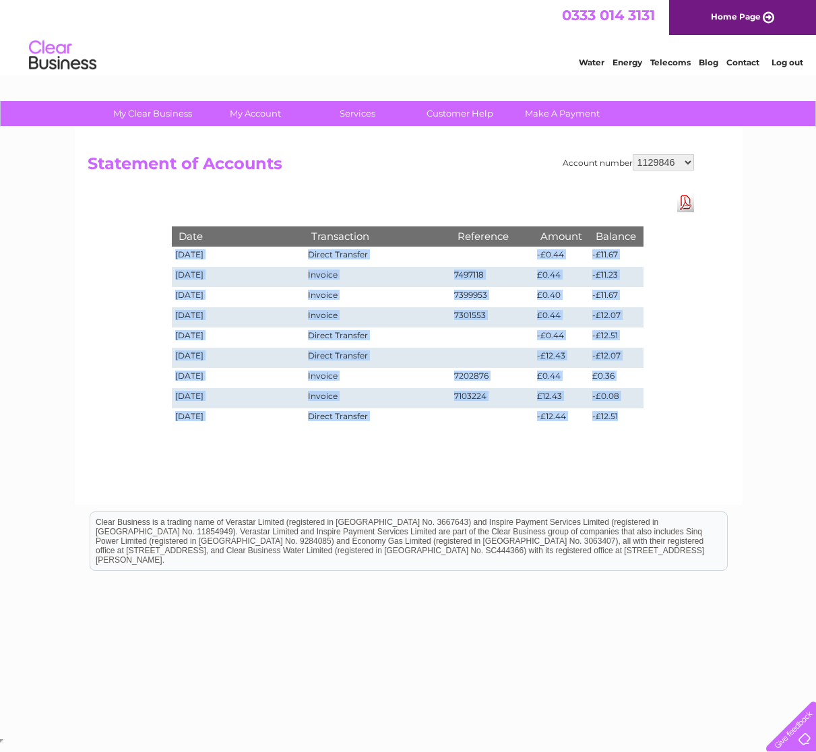
drag, startPoint x: 177, startPoint y: 255, endPoint x: 628, endPoint y: 411, distance: 477.2
click at [628, 411] on tbody "Date Transaction Reference Amount Balance [DATE] Direct Transfer -£0.44 -£11.67…" at bounding box center [408, 327] width 472 height 202
copy tbody "29/57/8689 Loremi Dolorsit -£3.35 -£08.00 36/32/8032 Ametcon 5895789 £9.04 -£16…"
